Goal: Task Accomplishment & Management: Complete application form

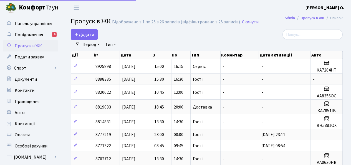
select select "25"
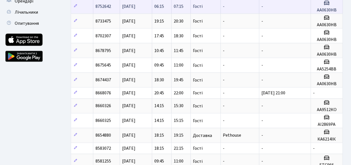
scroll to position [278, 0]
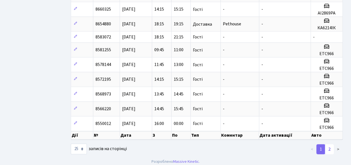
click at [332, 145] on link "2" at bounding box center [329, 149] width 9 height 10
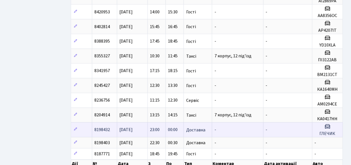
scroll to position [263, 0]
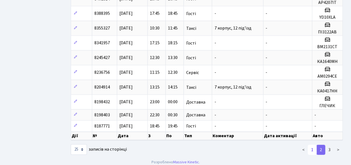
click at [313, 146] on link "1" at bounding box center [312, 149] width 9 height 10
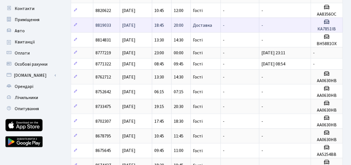
scroll to position [83, 0]
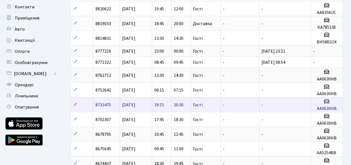
click at [324, 106] on h5 "АА0630НВ" at bounding box center [326, 108] width 27 height 5
drag, startPoint x: 338, startPoint y: 106, endPoint x: 310, endPoint y: 108, distance: 28.1
click at [310, 108] on tr "8733475 26.06.2025 19:15 20:30 Гості - - АА0630НВ" at bounding box center [207, 104] width 272 height 15
copy tr "АА0630НВ"
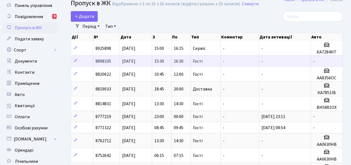
scroll to position [0, 0]
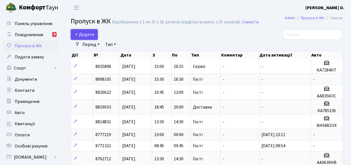
click at [93, 37] on span "Додати" at bounding box center [84, 34] width 20 height 6
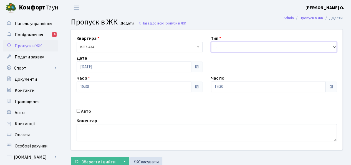
click at [231, 48] on select "- Доставка Таксі Гості Сервіс" at bounding box center [274, 47] width 126 height 11
select select "3"
click at [211, 42] on select "- Доставка Таксі Гості Сервіс" at bounding box center [274, 47] width 126 height 11
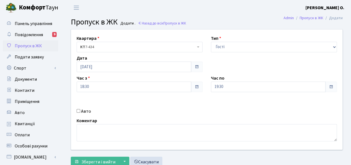
click at [81, 110] on label "Авто" at bounding box center [86, 111] width 10 height 7
click at [80, 110] on input "Авто" at bounding box center [79, 111] width 4 height 4
checkbox input "true"
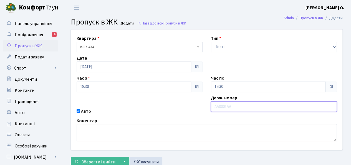
paste input "АА0630"
click at [223, 106] on input "АА0630" at bounding box center [274, 106] width 126 height 11
click at [229, 104] on input "АА0630" at bounding box center [274, 106] width 126 height 11
type input "АА0630НВ"
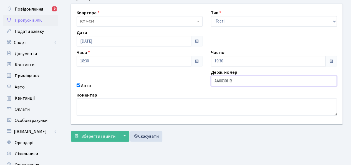
scroll to position [56, 0]
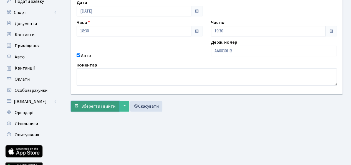
click at [96, 105] on span "Зберегти і вийти" at bounding box center [98, 106] width 34 height 6
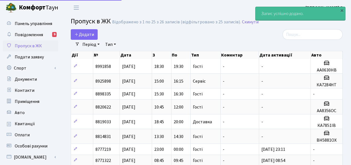
select select "25"
